Goal: Use online tool/utility: Utilize a website feature to perform a specific function

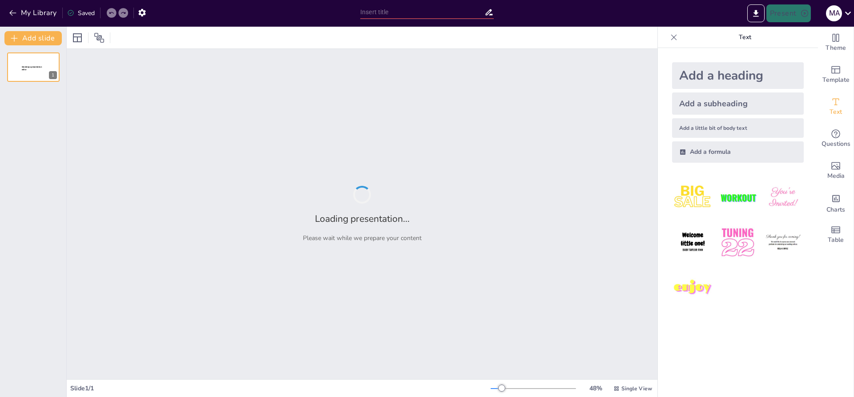
type input "Animaciones Efectivas en PowerPoint con Música"
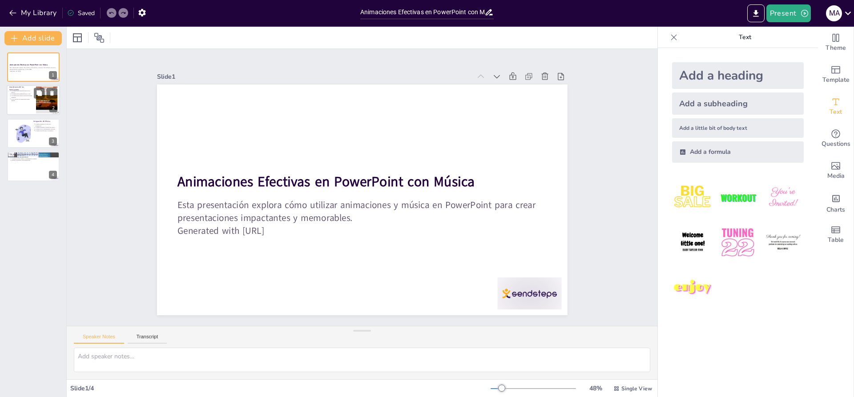
click at [34, 104] on div at bounding box center [33, 100] width 53 height 30
type textarea "Lor ipsumdolors ame con adipiscinge seddoeiu temp incidi ut laboreet dol magnaa…"
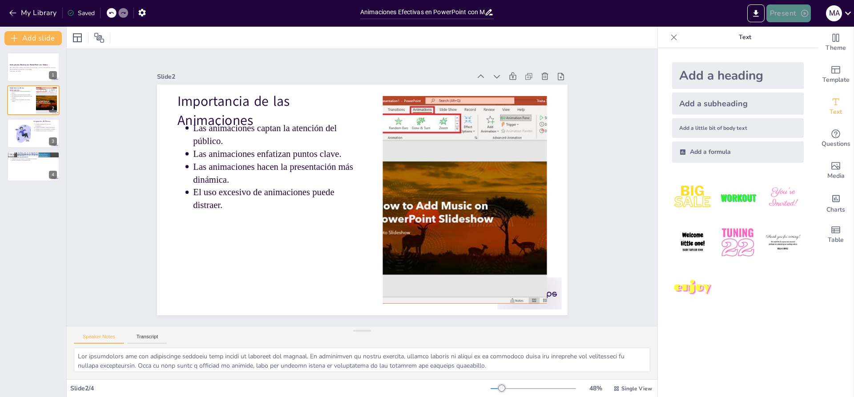
click at [789, 8] on button "Present" at bounding box center [788, 13] width 44 height 18
click at [778, 51] on li "Play presentation" at bounding box center [802, 55] width 70 height 14
